Goal: Task Accomplishment & Management: Manage account settings

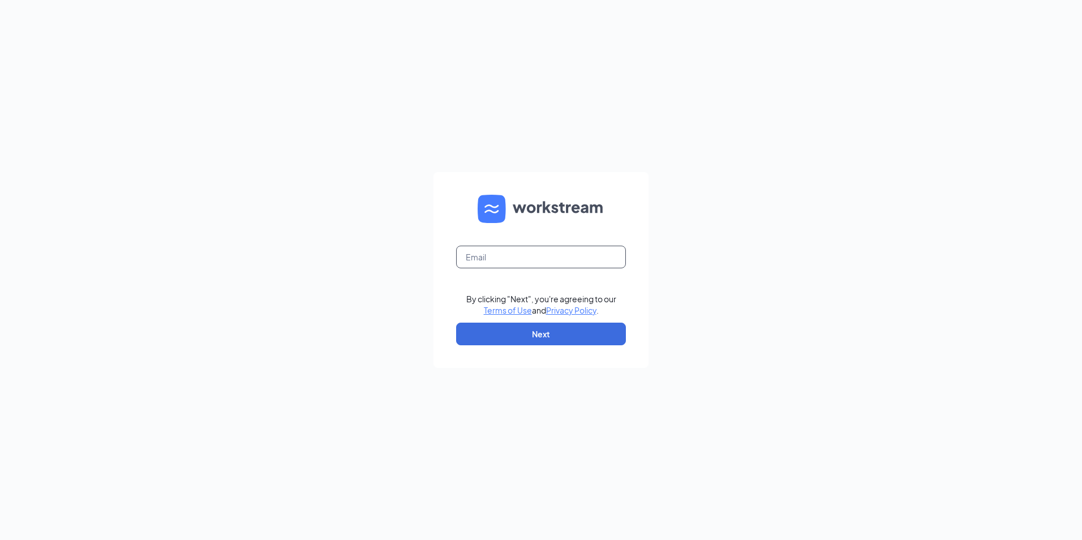
click at [512, 256] on input "text" at bounding box center [541, 257] width 170 height 23
type input "[EMAIL_ADDRESS][DOMAIN_NAME]"
click at [534, 331] on button "Next" at bounding box center [541, 334] width 170 height 23
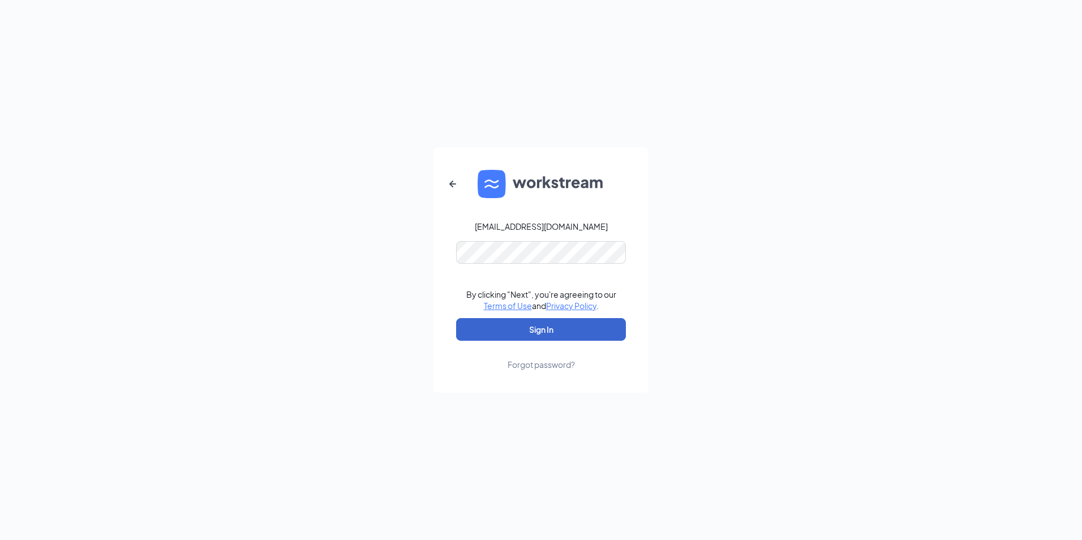
click at [536, 334] on button "Sign In" at bounding box center [541, 329] width 170 height 23
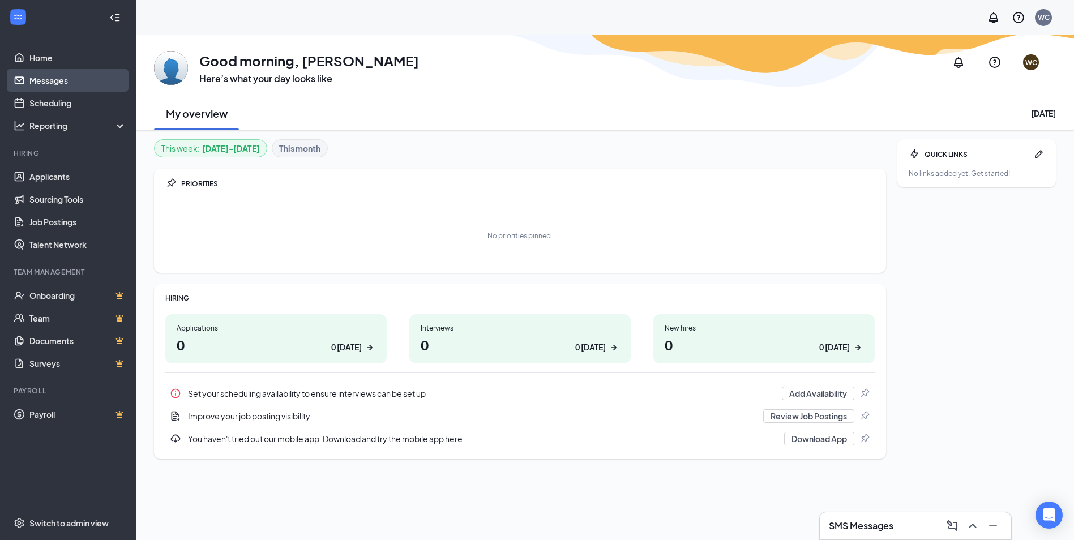
click at [46, 77] on link "Messages" at bounding box center [77, 80] width 97 height 23
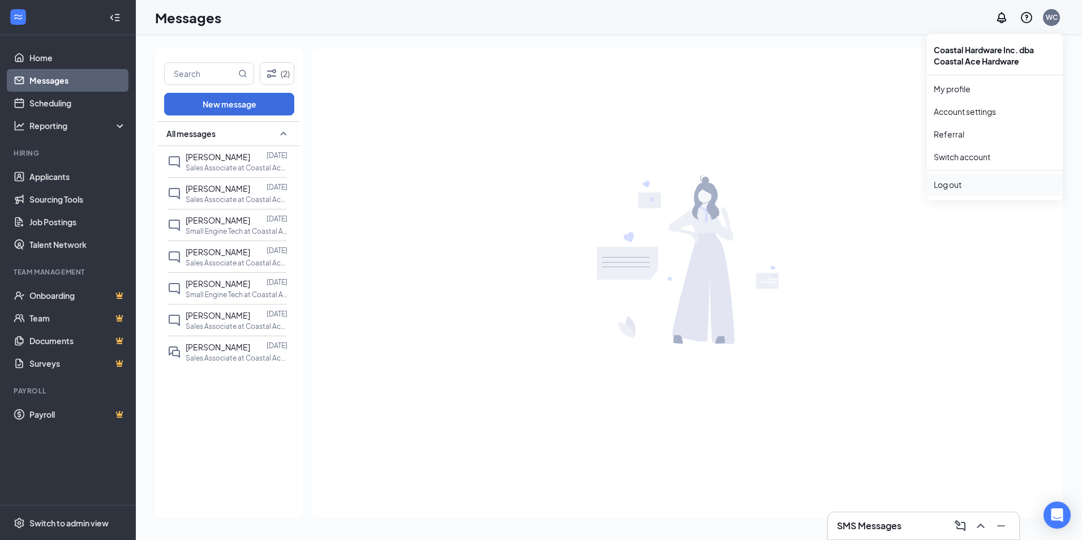
click at [958, 185] on div "Log out" at bounding box center [995, 184] width 122 height 11
